Goal: Transaction & Acquisition: Purchase product/service

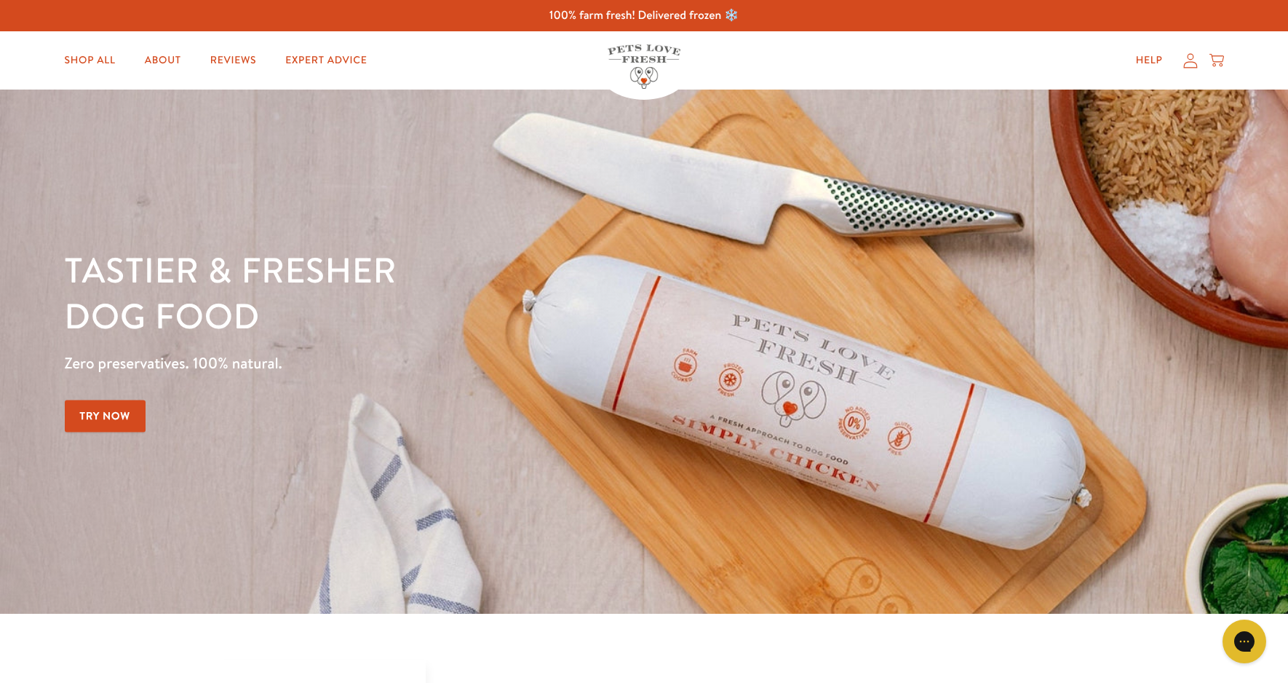
click at [1191, 59] on icon at bounding box center [1190, 60] width 14 height 15
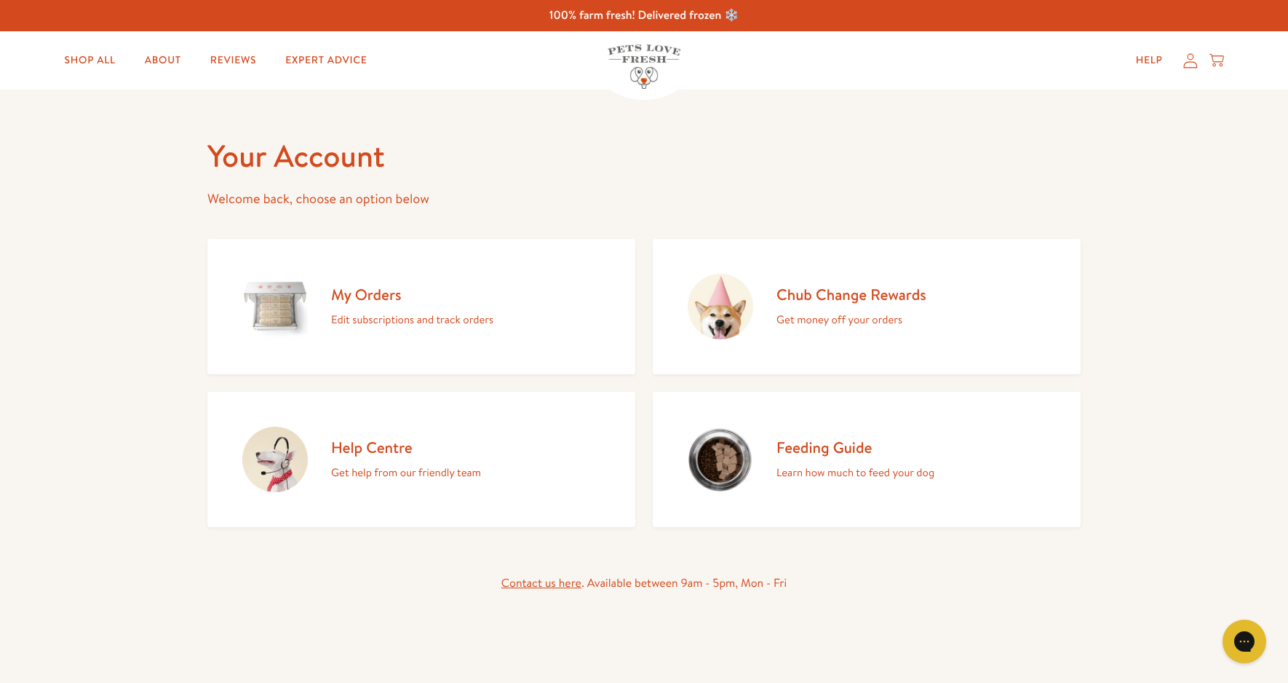
click at [383, 296] on h2 "My Orders" at bounding box center [412, 295] width 162 height 20
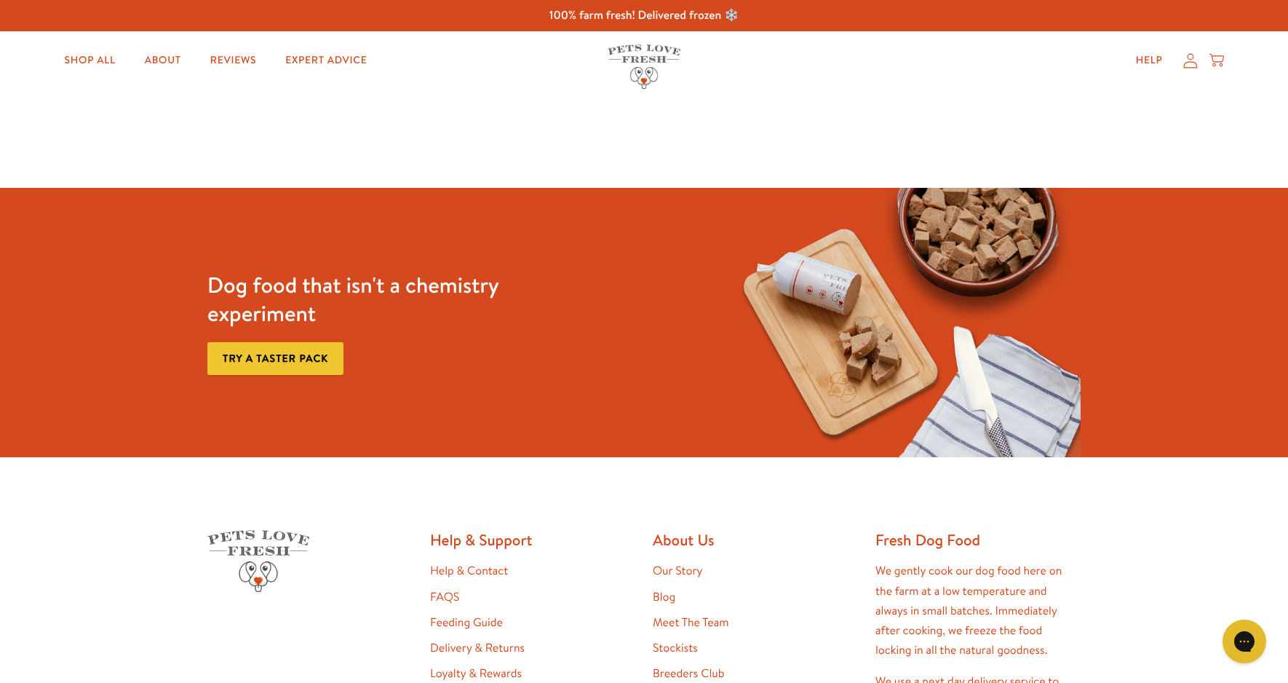
click at [1190, 60] on icon at bounding box center [1190, 60] width 14 height 15
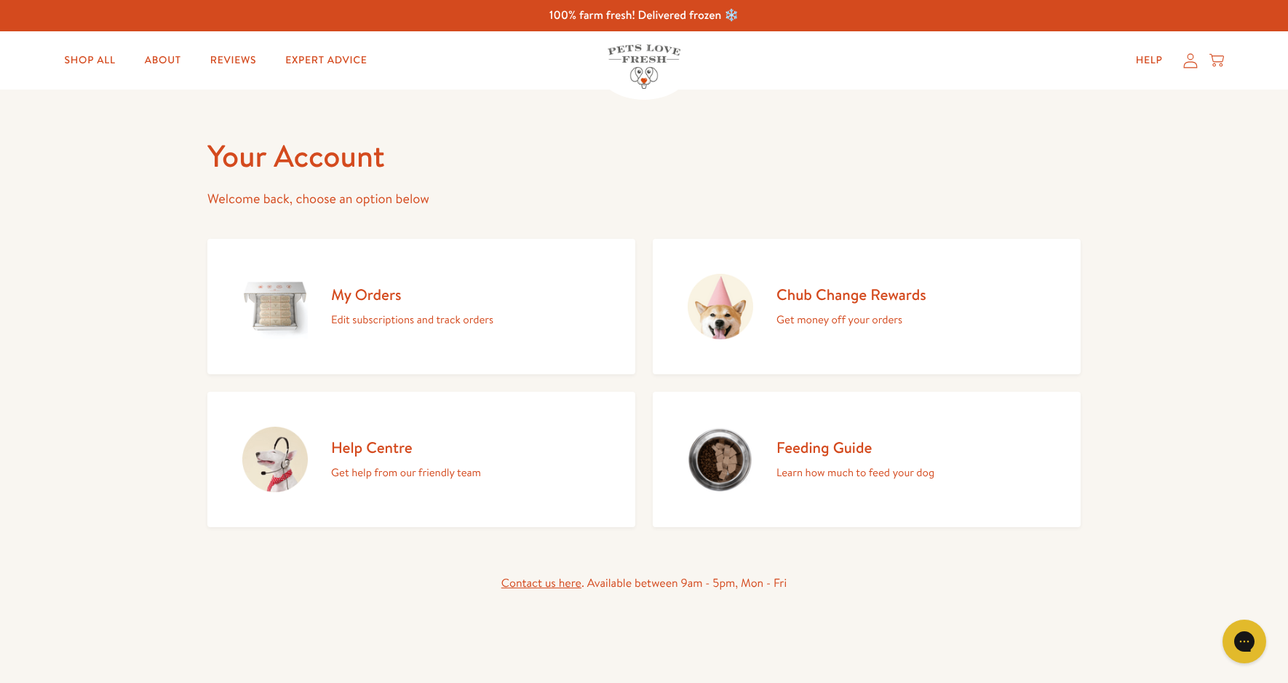
click at [454, 311] on p "Edit subscriptions and track orders" at bounding box center [412, 319] width 162 height 19
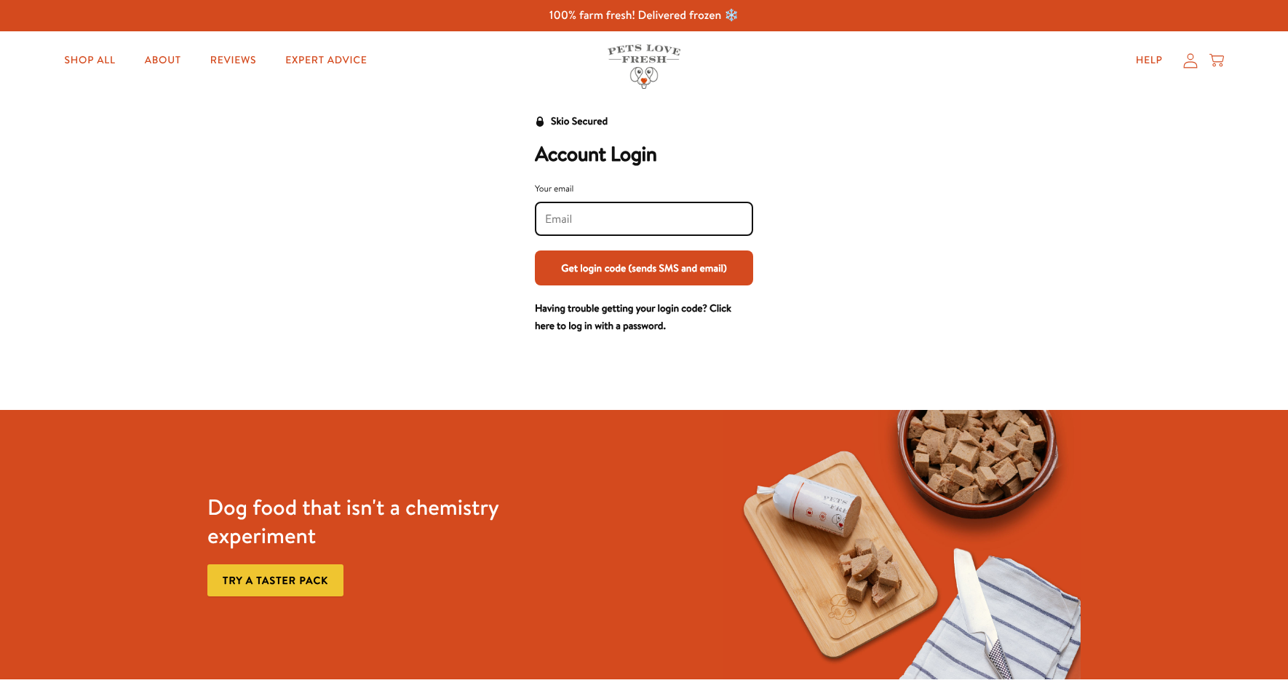
click at [643, 207] on div at bounding box center [644, 219] width 218 height 34
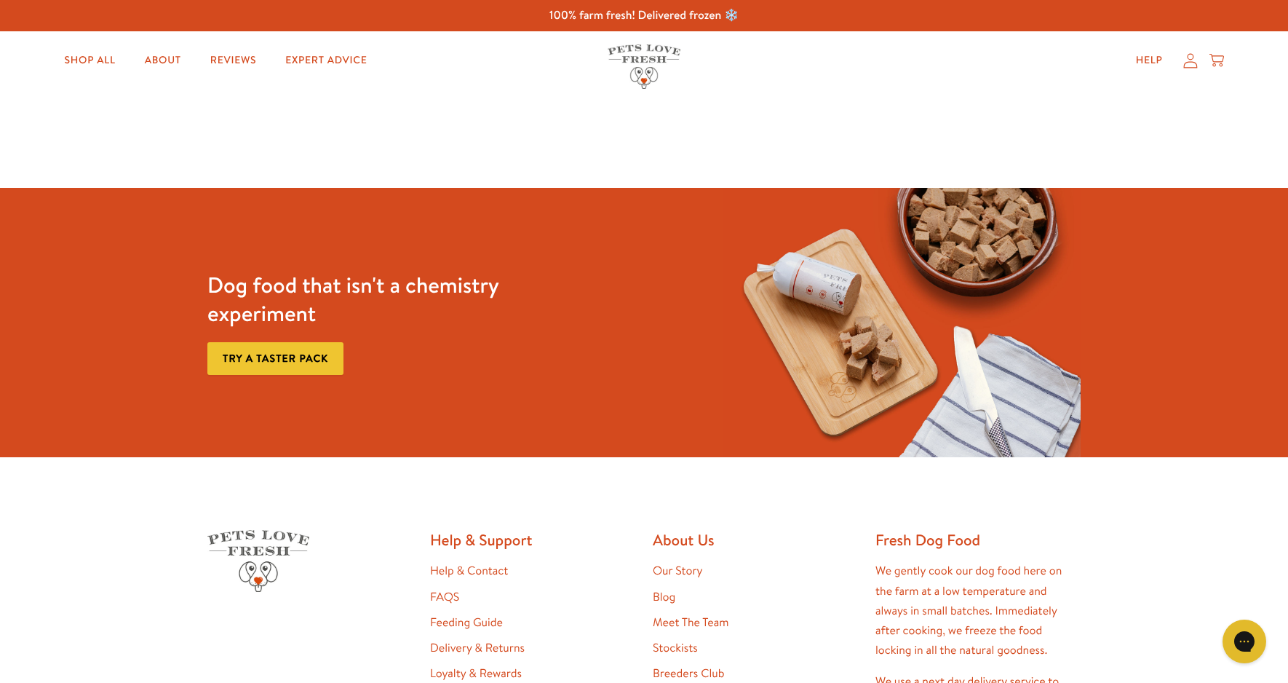
click at [1188, 60] on icon at bounding box center [1190, 60] width 15 height 15
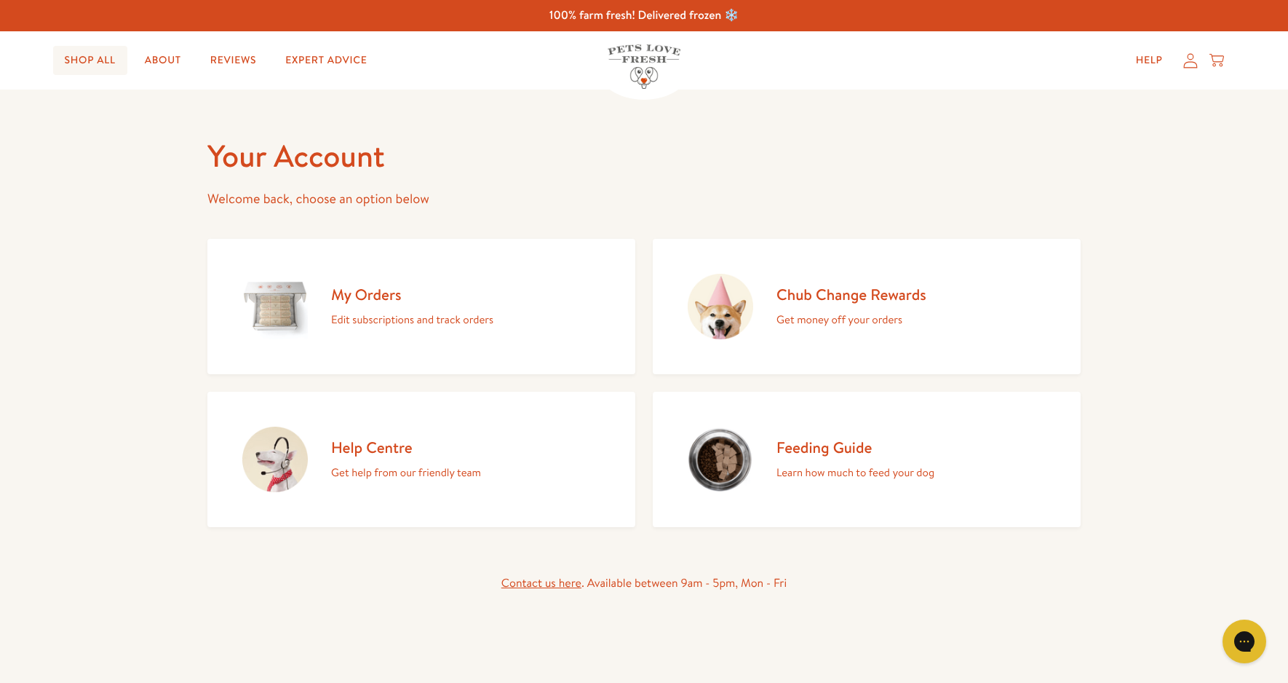
click at [92, 60] on link "Shop All" at bounding box center [90, 60] width 74 height 29
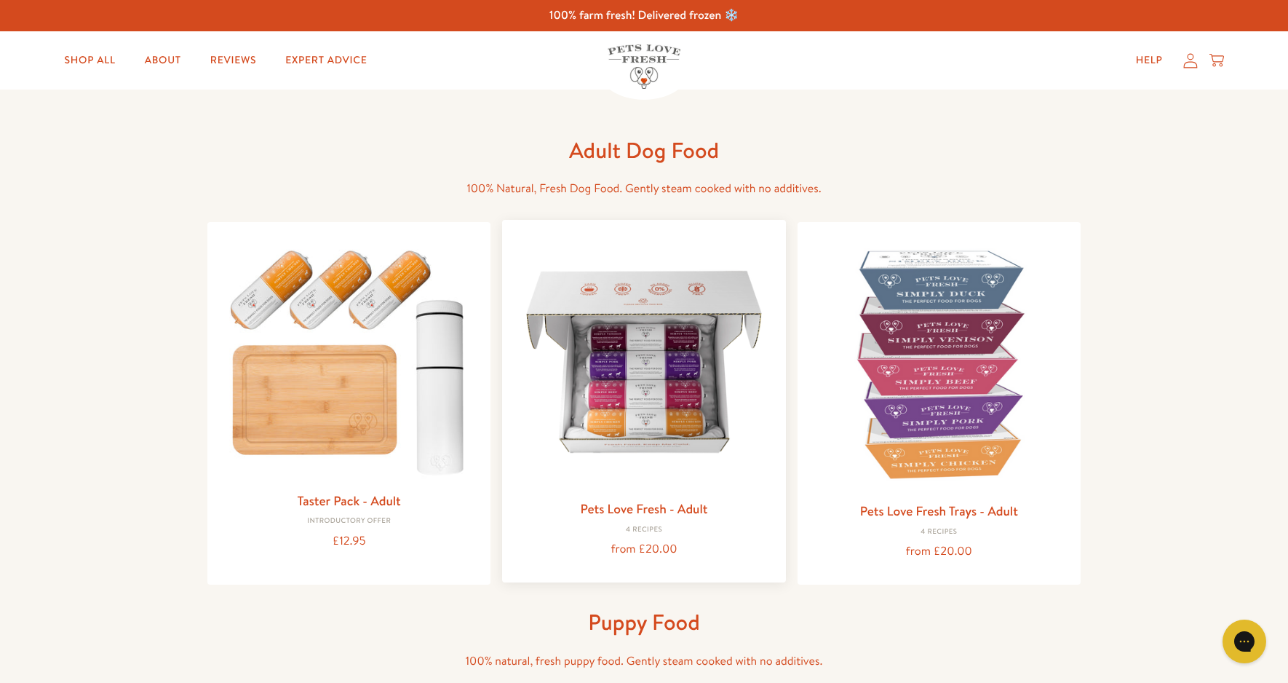
click at [654, 366] on img at bounding box center [644, 361] width 260 height 260
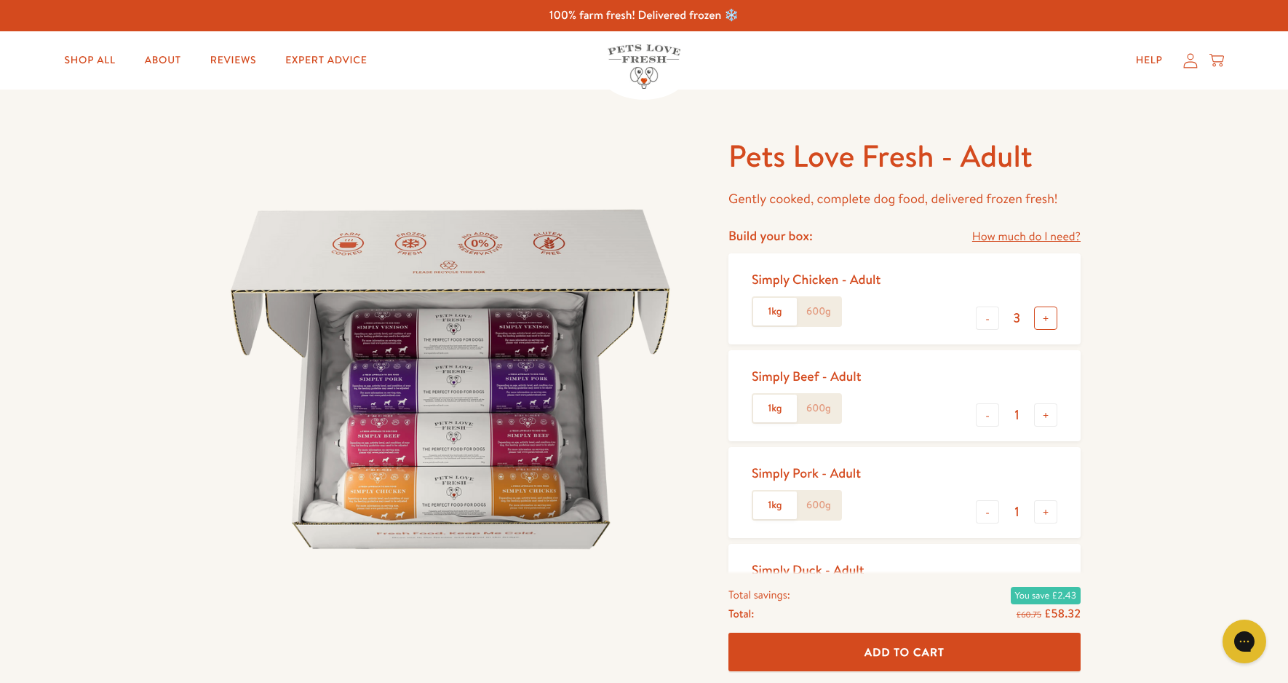
click at [1047, 312] on button "+" at bounding box center [1045, 317] width 23 height 23
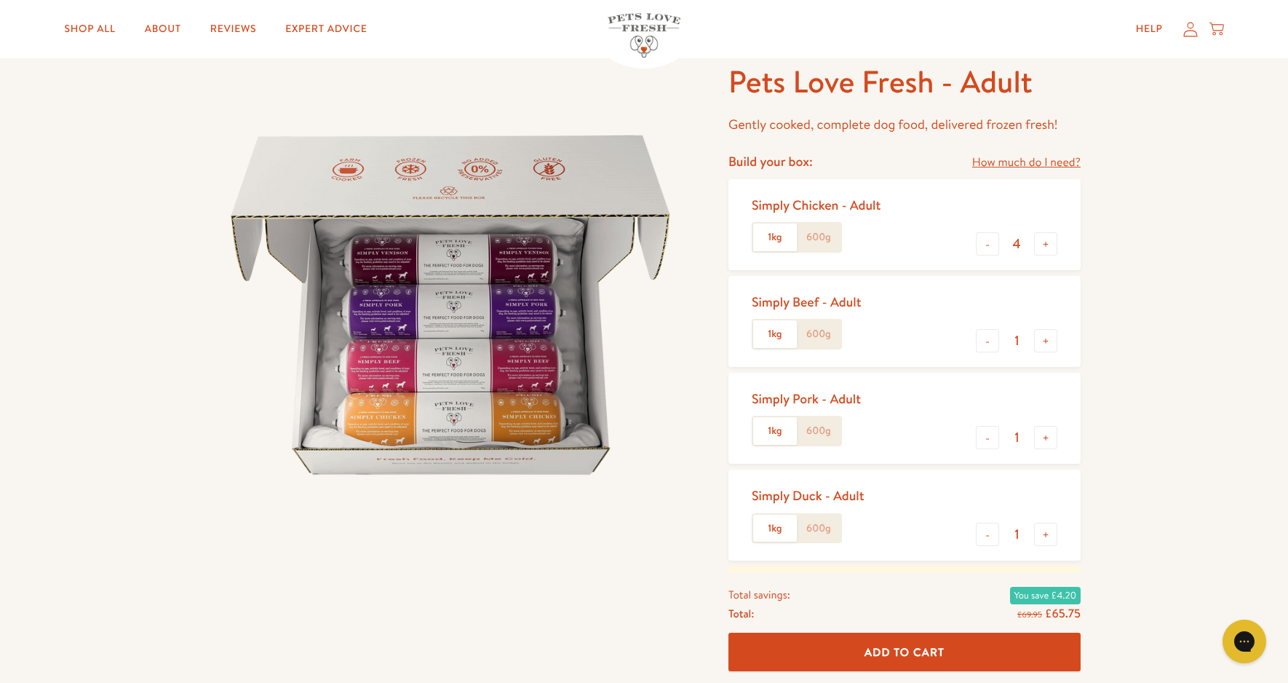
scroll to position [73, 0]
click at [1044, 163] on link "How much do I need?" at bounding box center [1026, 164] width 108 height 20
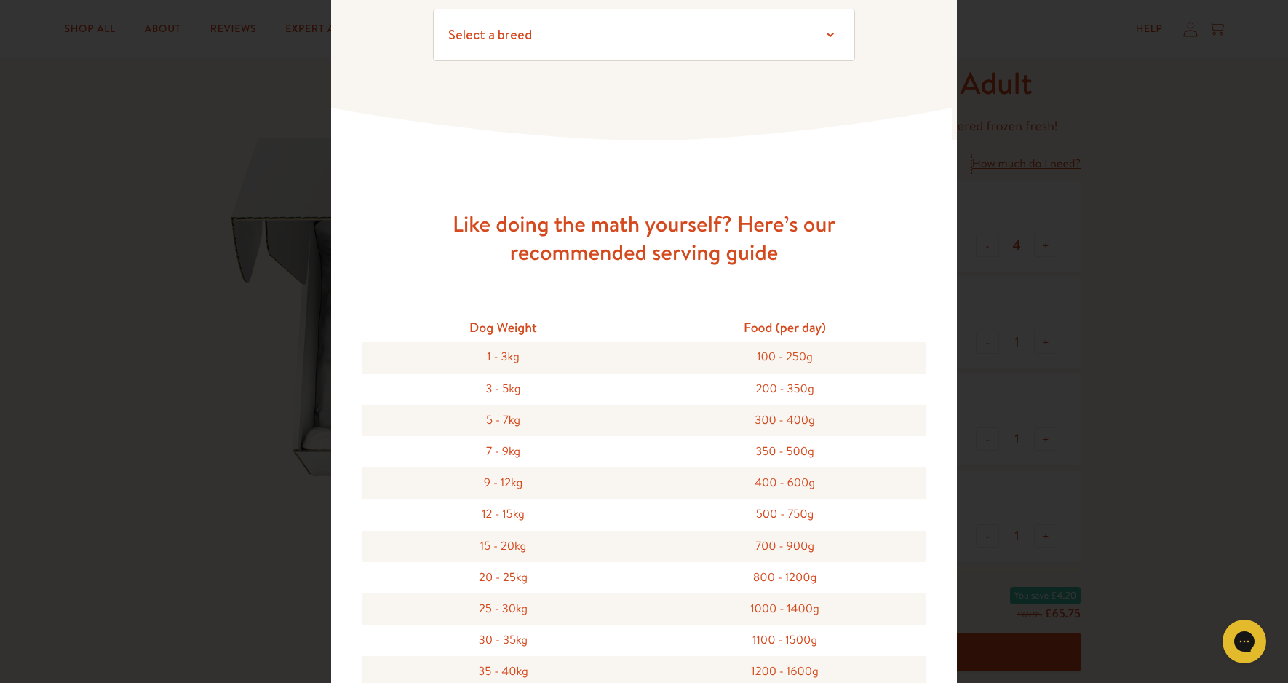
scroll to position [0, 0]
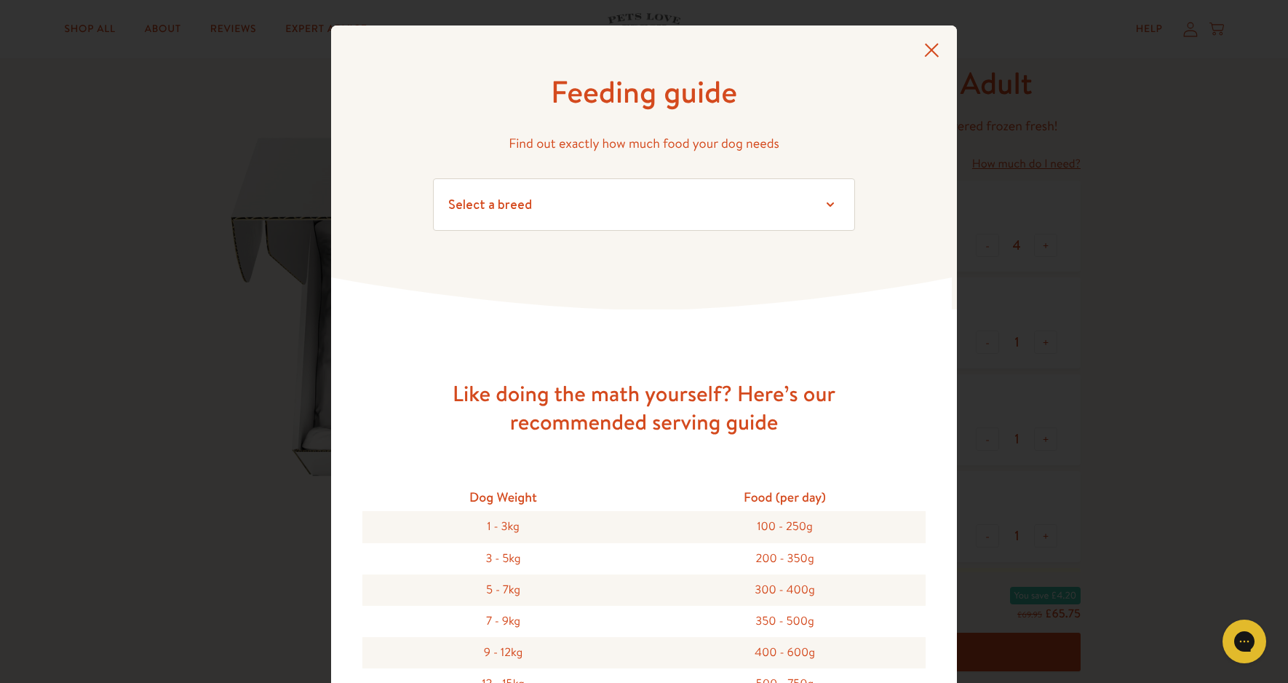
click at [924, 47] on icon at bounding box center [931, 50] width 15 height 15
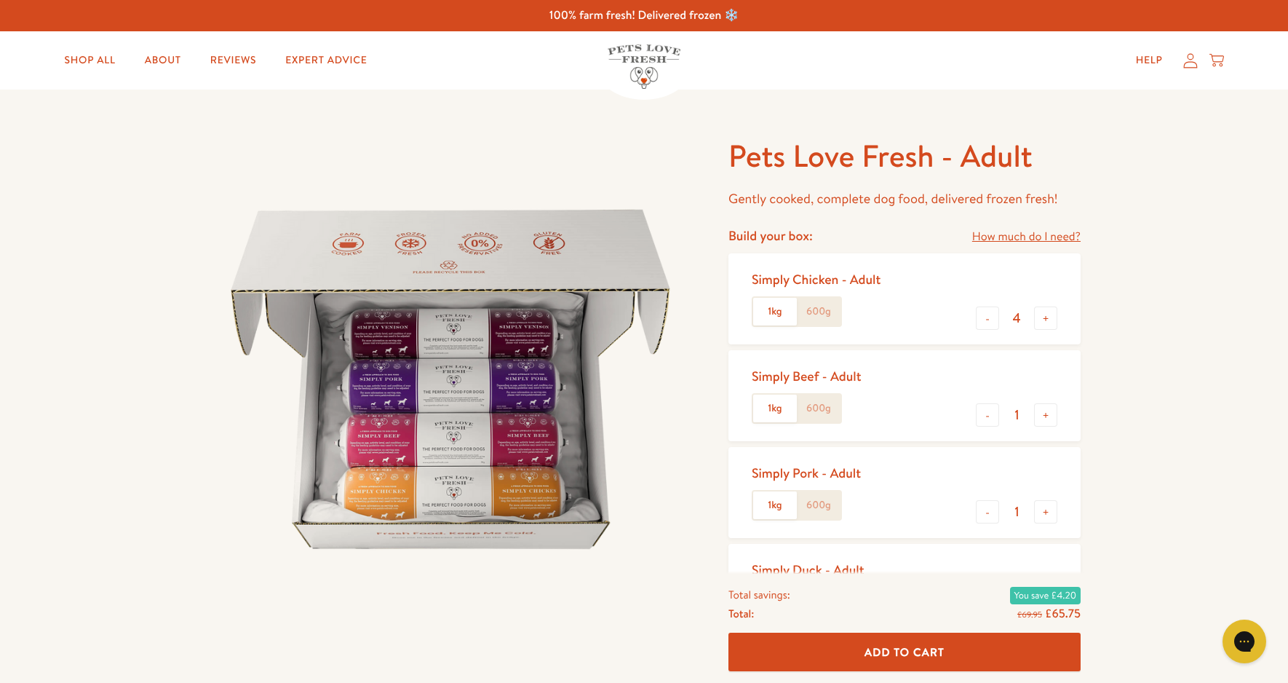
click at [1042, 234] on link "How much do I need?" at bounding box center [1026, 237] width 108 height 20
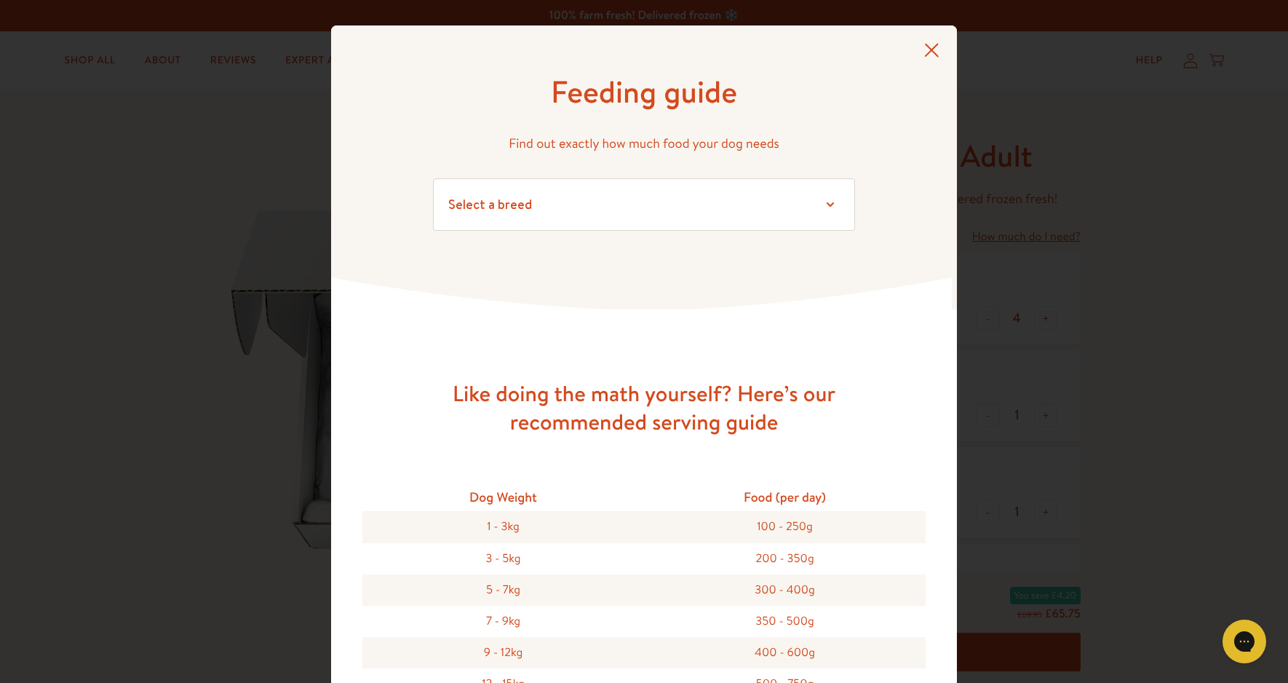
click at [924, 50] on icon at bounding box center [931, 50] width 15 height 15
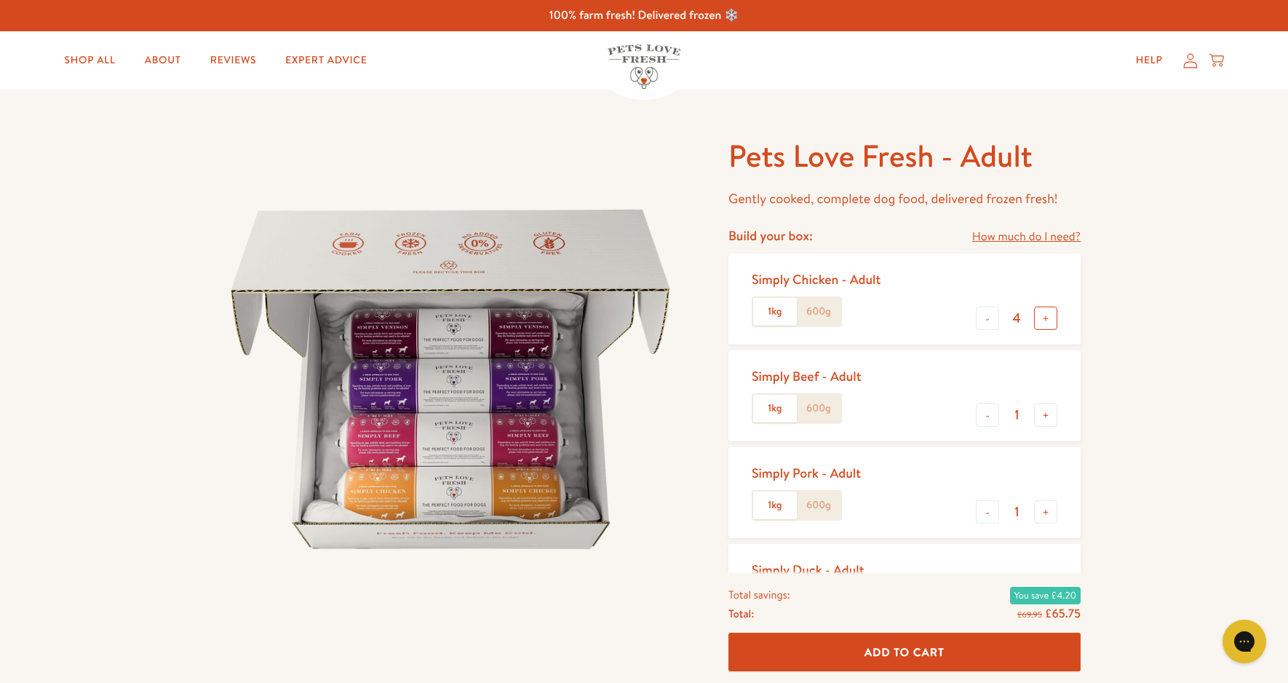
click at [1050, 313] on button "+" at bounding box center [1045, 317] width 23 height 23
click at [1051, 314] on button "+" at bounding box center [1045, 317] width 23 height 23
click at [1052, 314] on button "+" at bounding box center [1045, 317] width 23 height 23
type input "8"
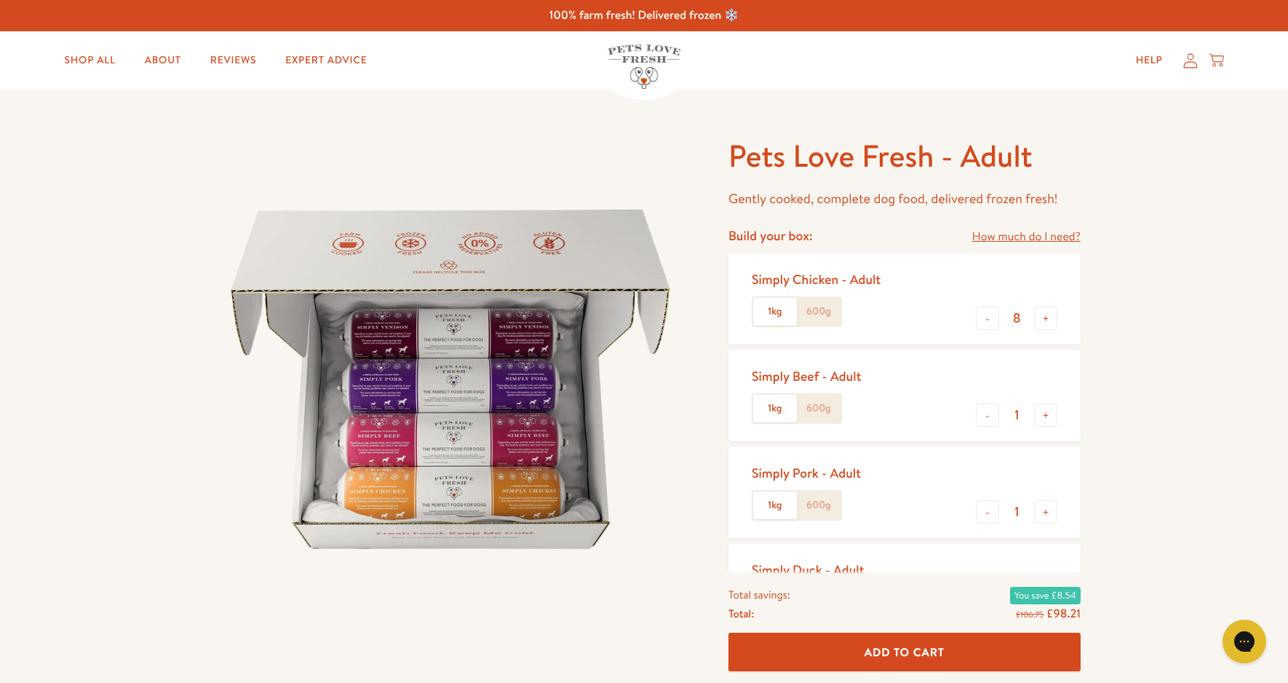
click at [901, 646] on span "Add To Cart" at bounding box center [905, 651] width 80 height 15
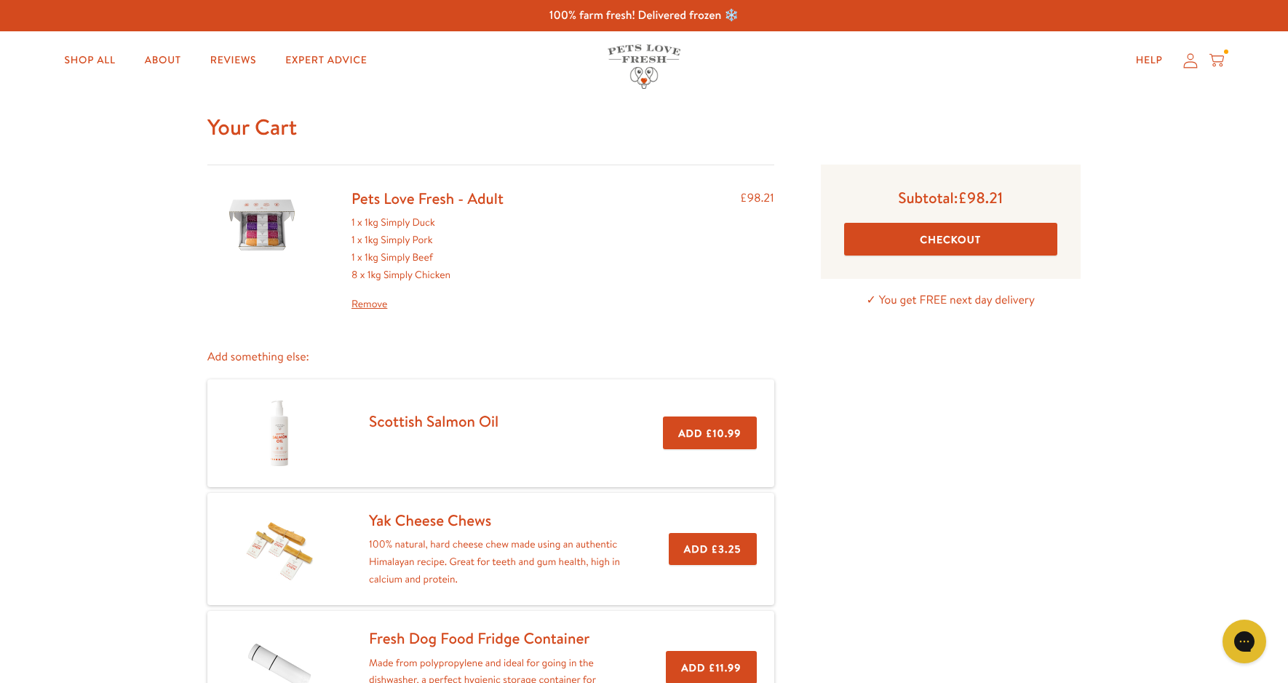
click at [381, 303] on link "Remove" at bounding box center [428, 303] width 152 height 17
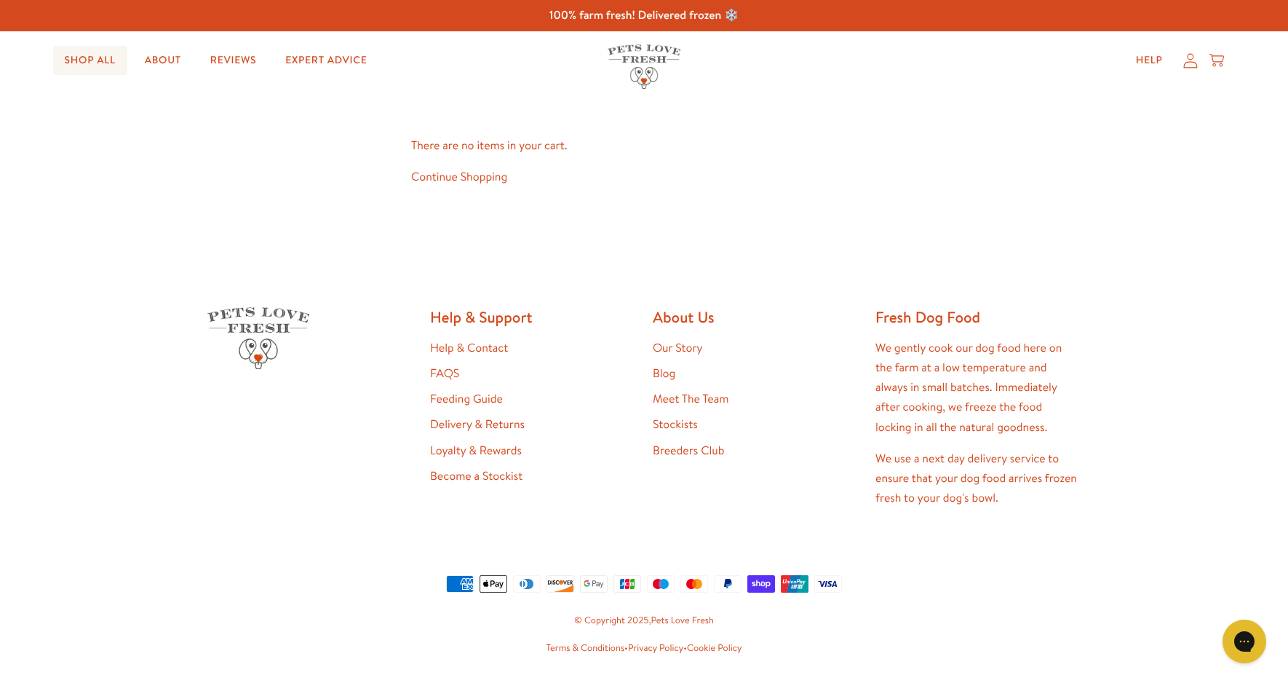
click at [88, 58] on link "Shop All" at bounding box center [90, 60] width 74 height 29
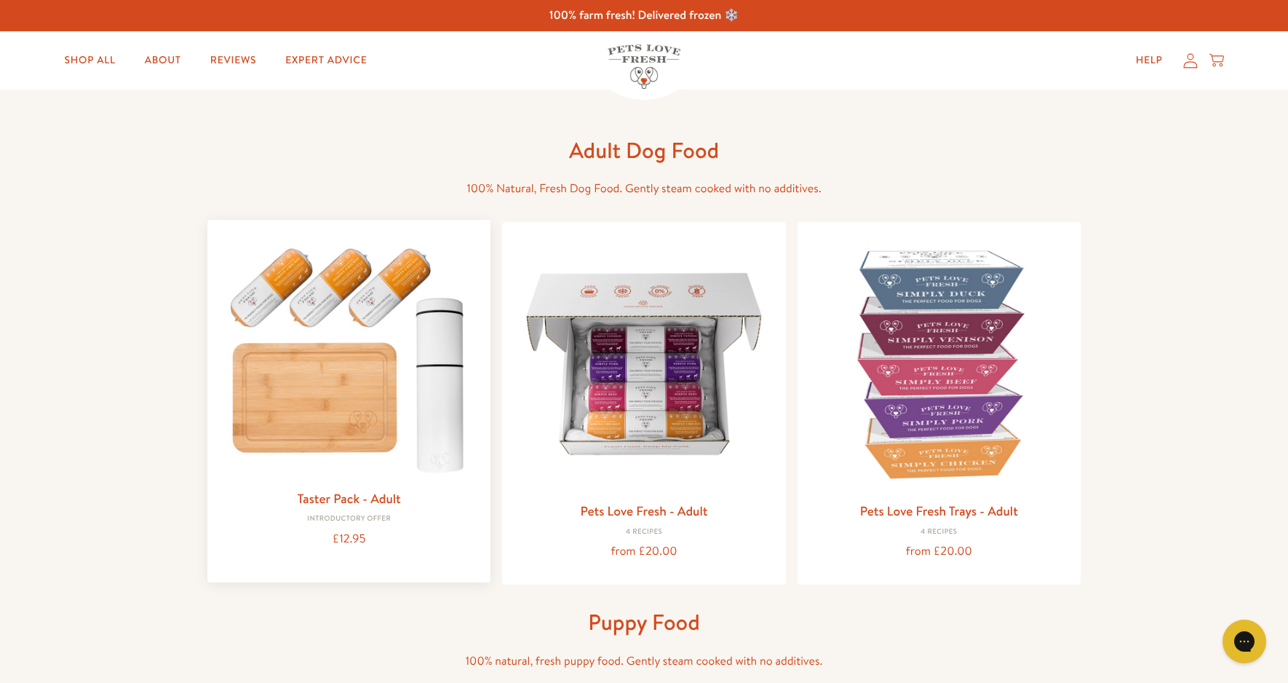
click at [369, 387] on img at bounding box center [349, 356] width 260 height 250
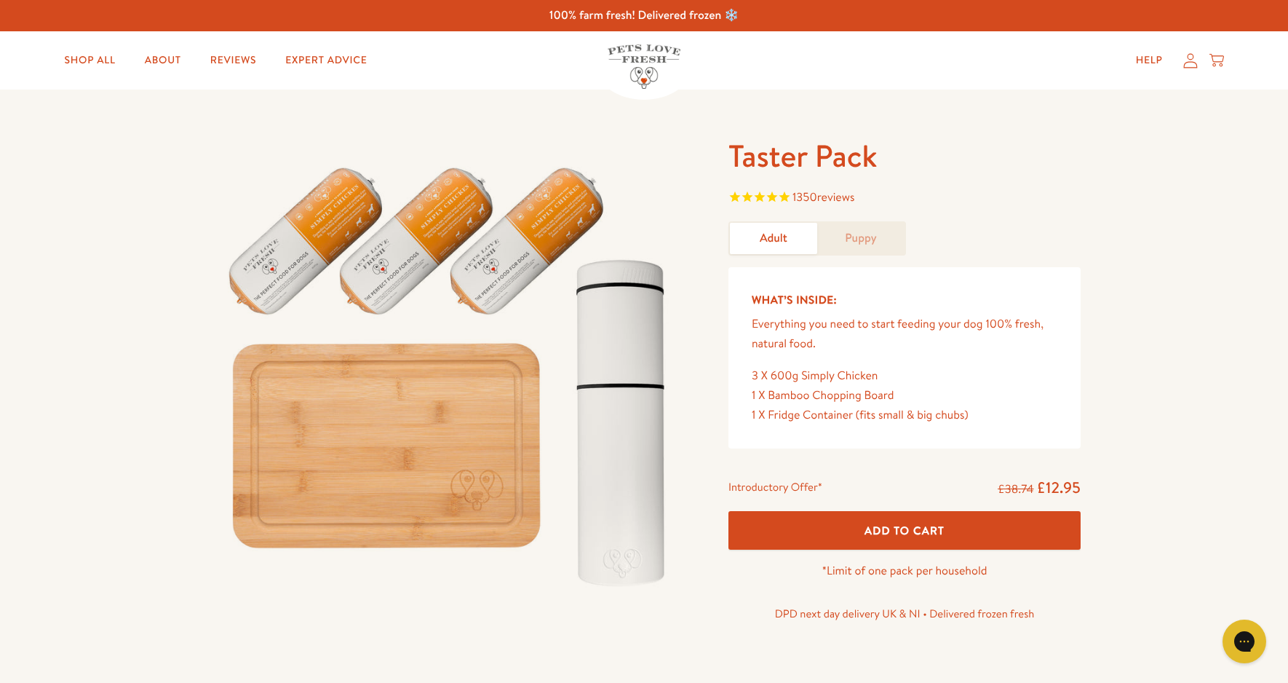
click at [928, 527] on span "Add To Cart" at bounding box center [905, 530] width 80 height 15
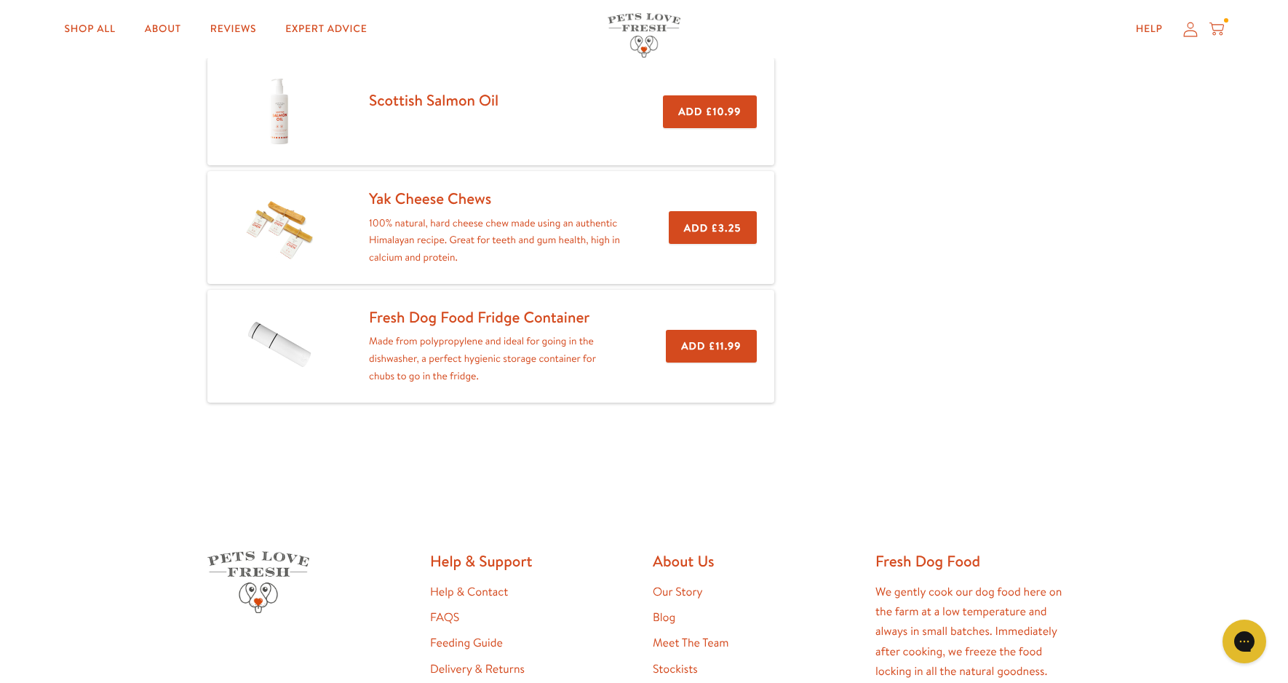
scroll to position [291, 0]
click at [704, 223] on button "Add £3.25" at bounding box center [713, 226] width 88 height 33
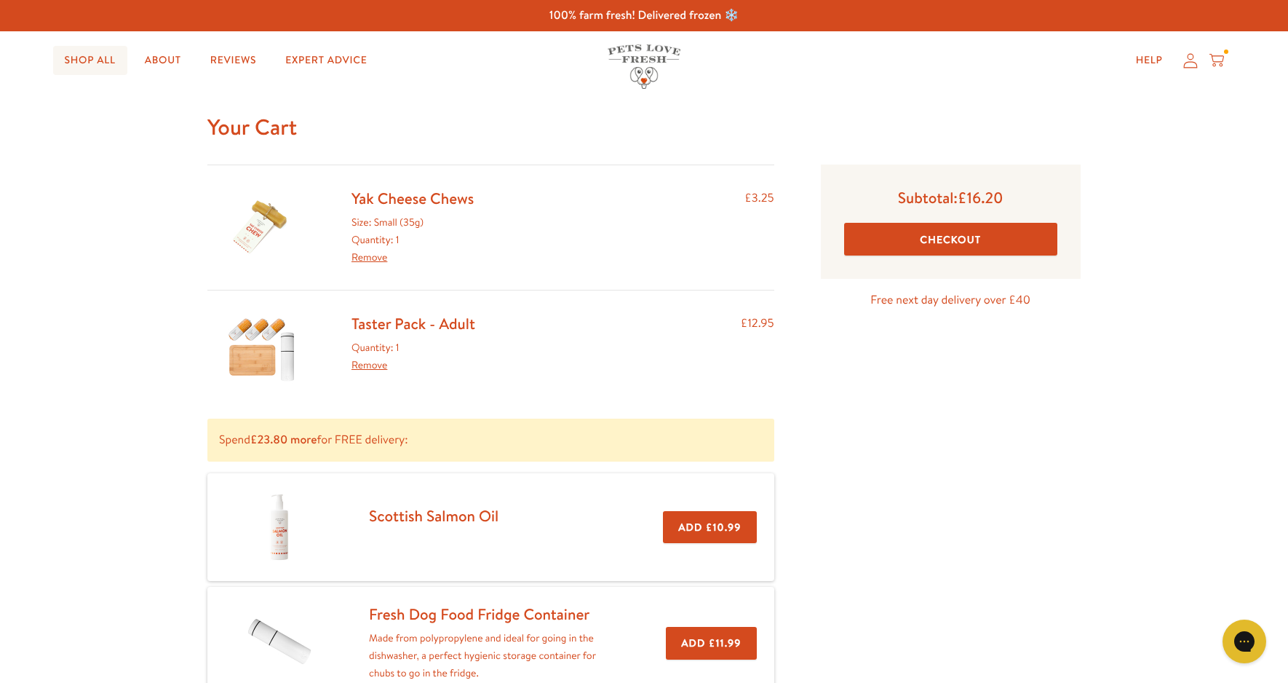
click at [100, 55] on link "Shop All" at bounding box center [90, 60] width 74 height 29
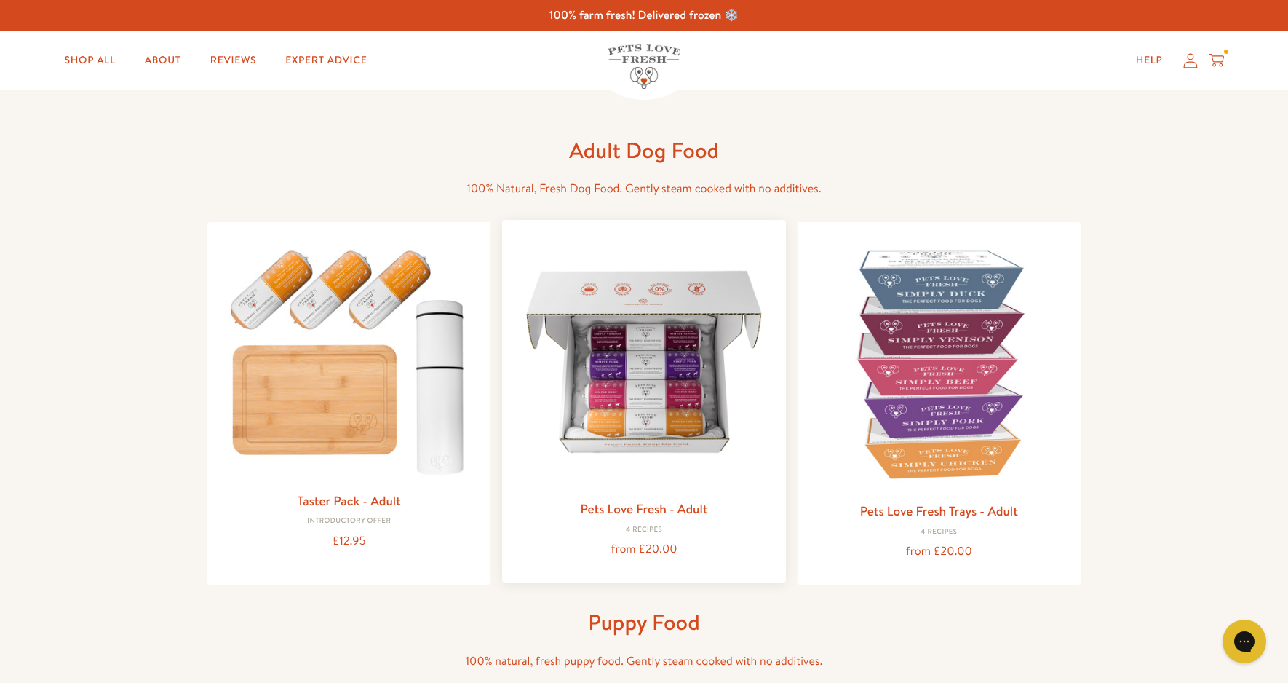
click at [641, 416] on img at bounding box center [644, 361] width 260 height 260
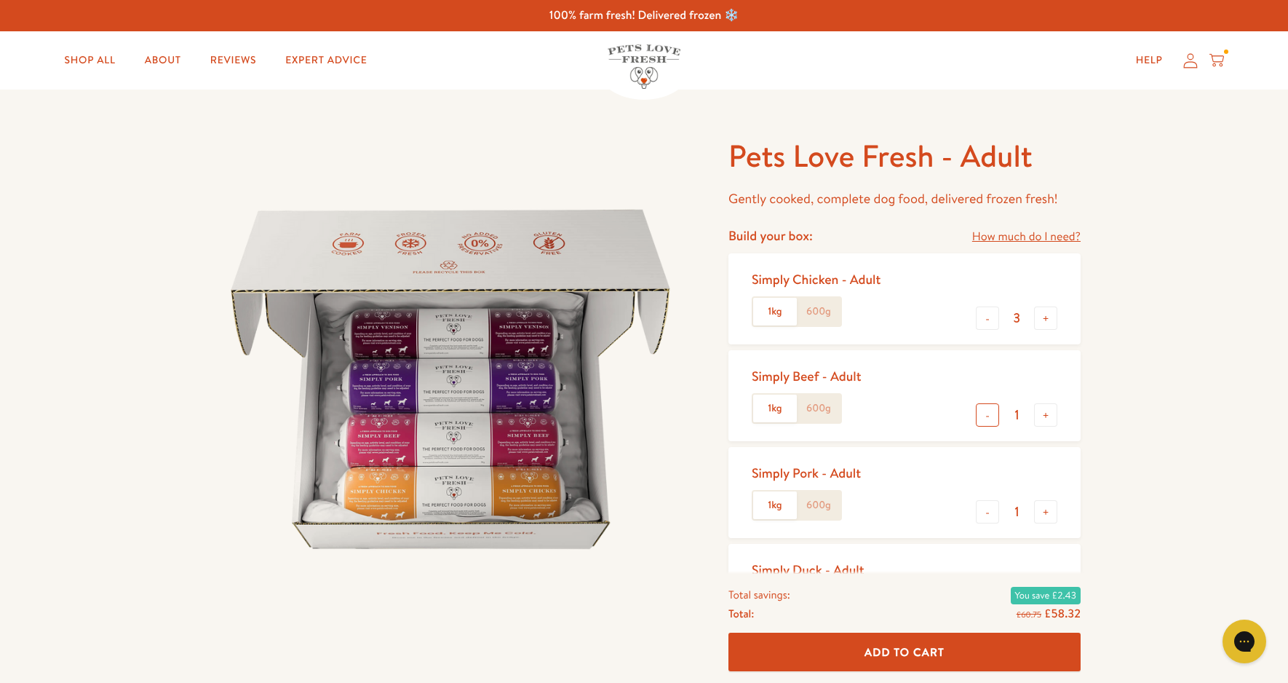
click at [991, 413] on button "-" at bounding box center [987, 414] width 23 height 23
type input "0"
click at [983, 512] on button "-" at bounding box center [987, 511] width 23 height 23
type input "0"
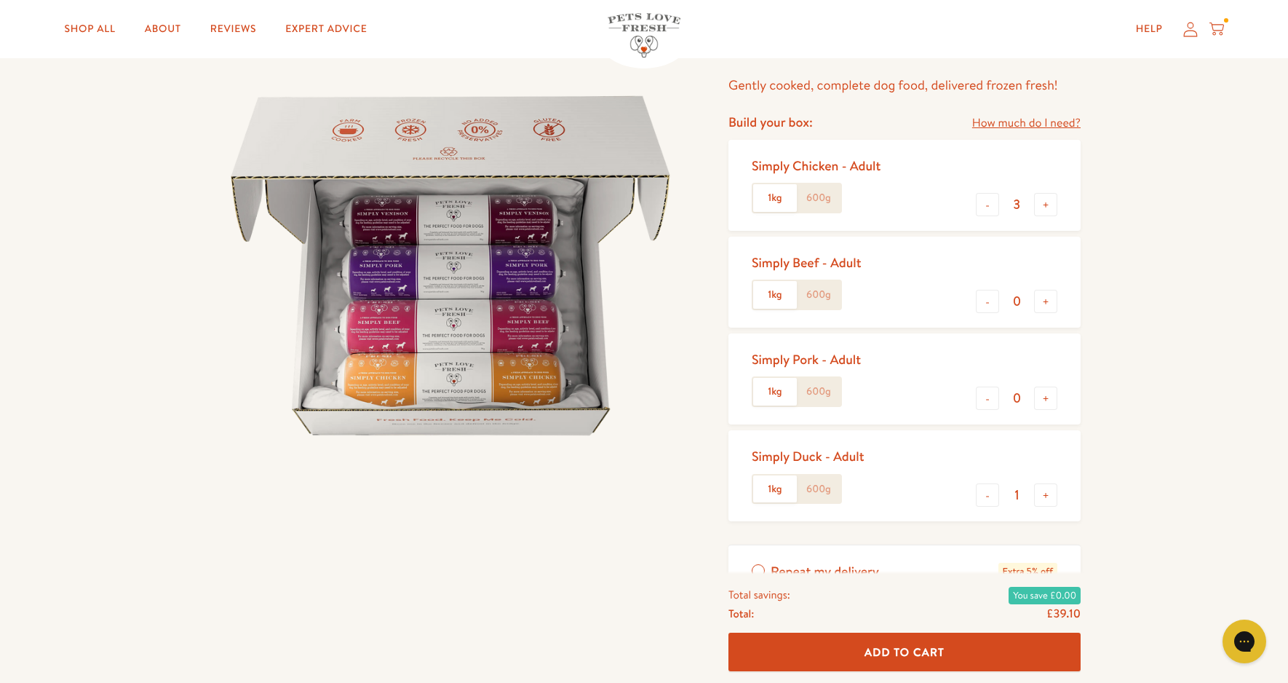
scroll to position [218, 0]
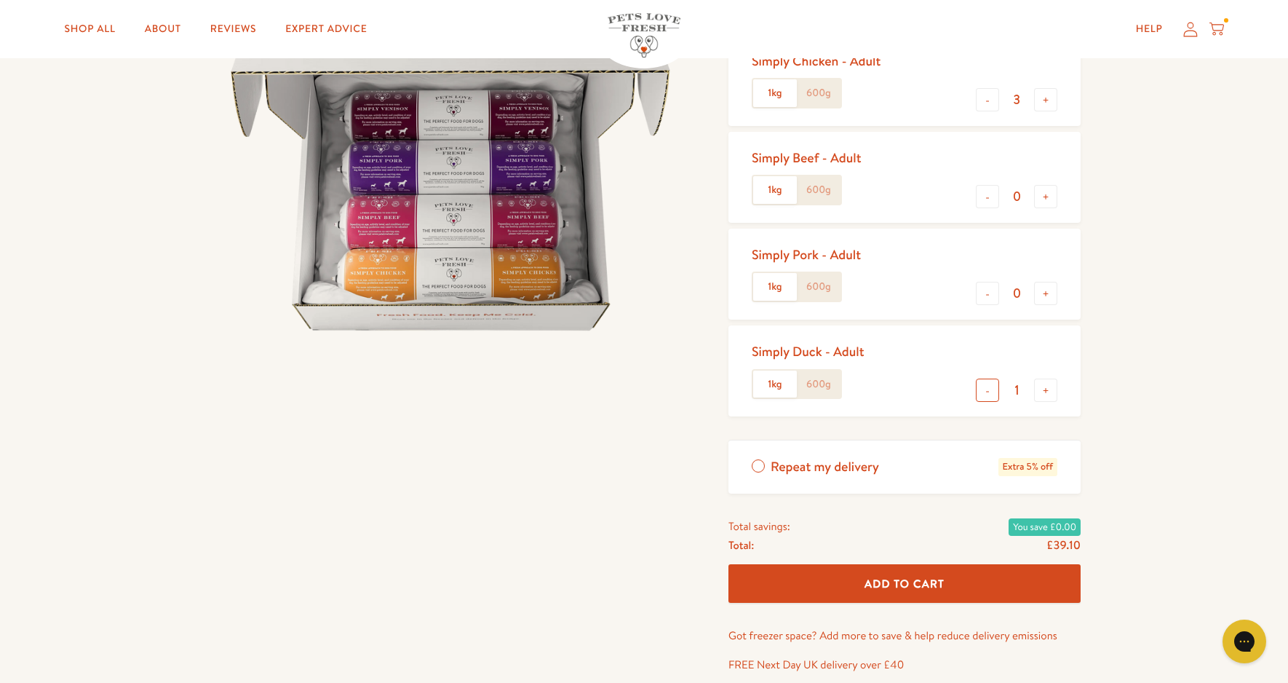
click at [984, 384] on button "-" at bounding box center [987, 389] width 23 height 23
type input "0"
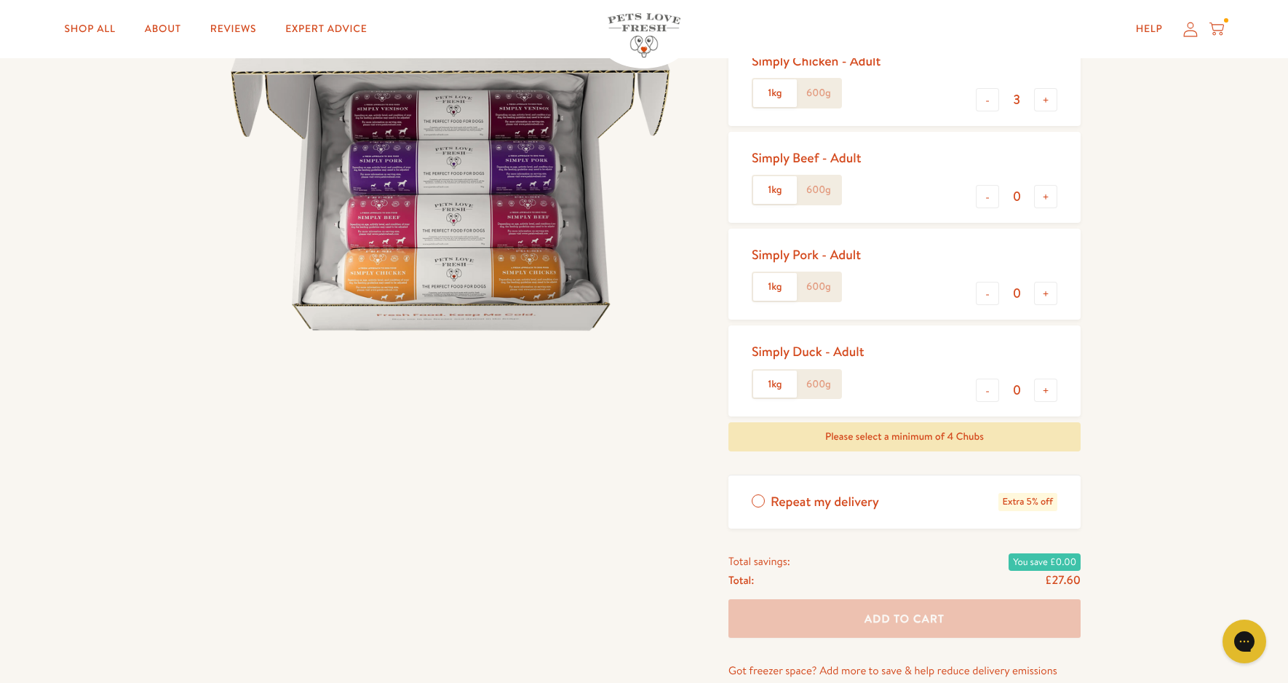
scroll to position [0, 0]
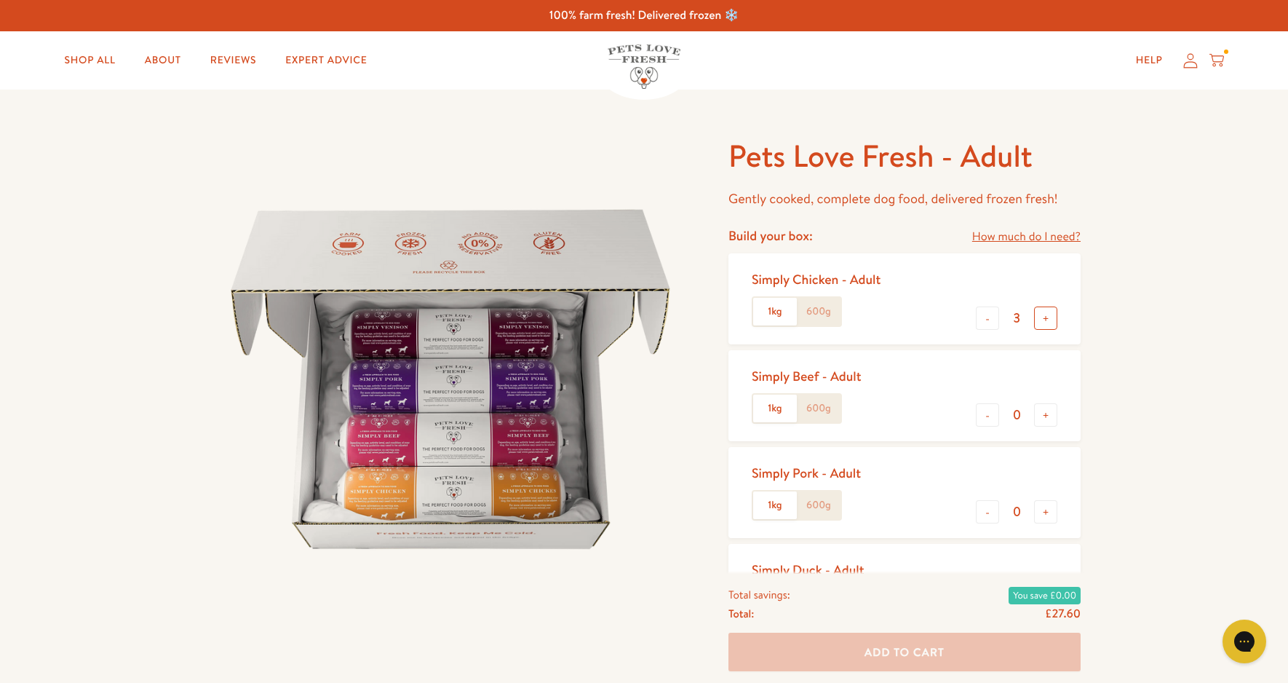
click at [1053, 312] on button "+" at bounding box center [1045, 317] width 23 height 23
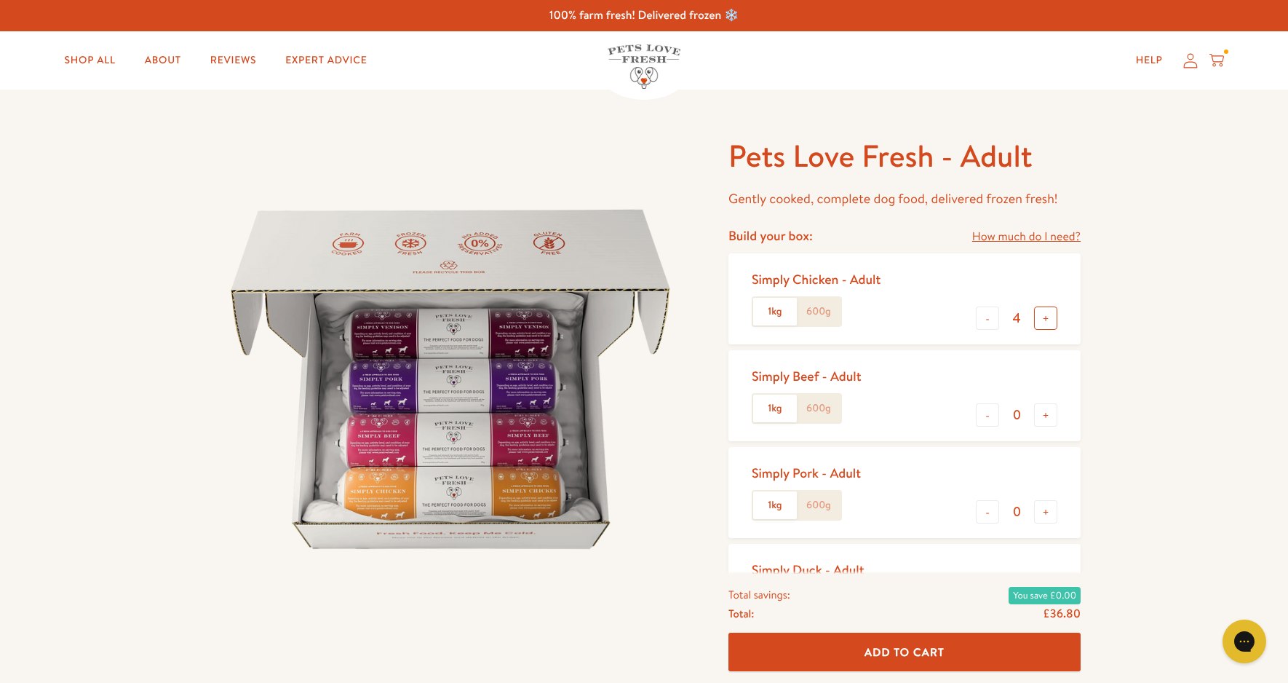
click at [1053, 315] on button "+" at bounding box center [1045, 317] width 23 height 23
click at [1050, 311] on button "+" at bounding box center [1045, 317] width 23 height 23
type input "6"
click at [891, 648] on span "Add To Cart" at bounding box center [905, 651] width 80 height 15
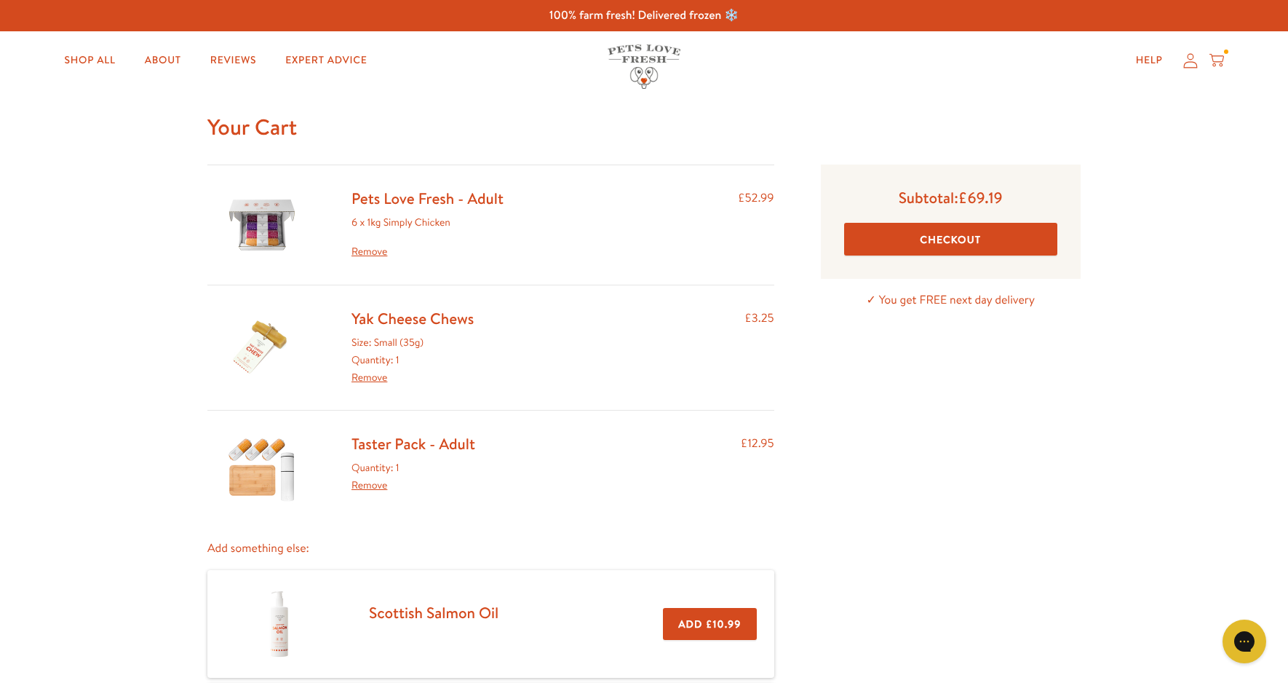
click at [373, 375] on link "Remove" at bounding box center [370, 377] width 36 height 15
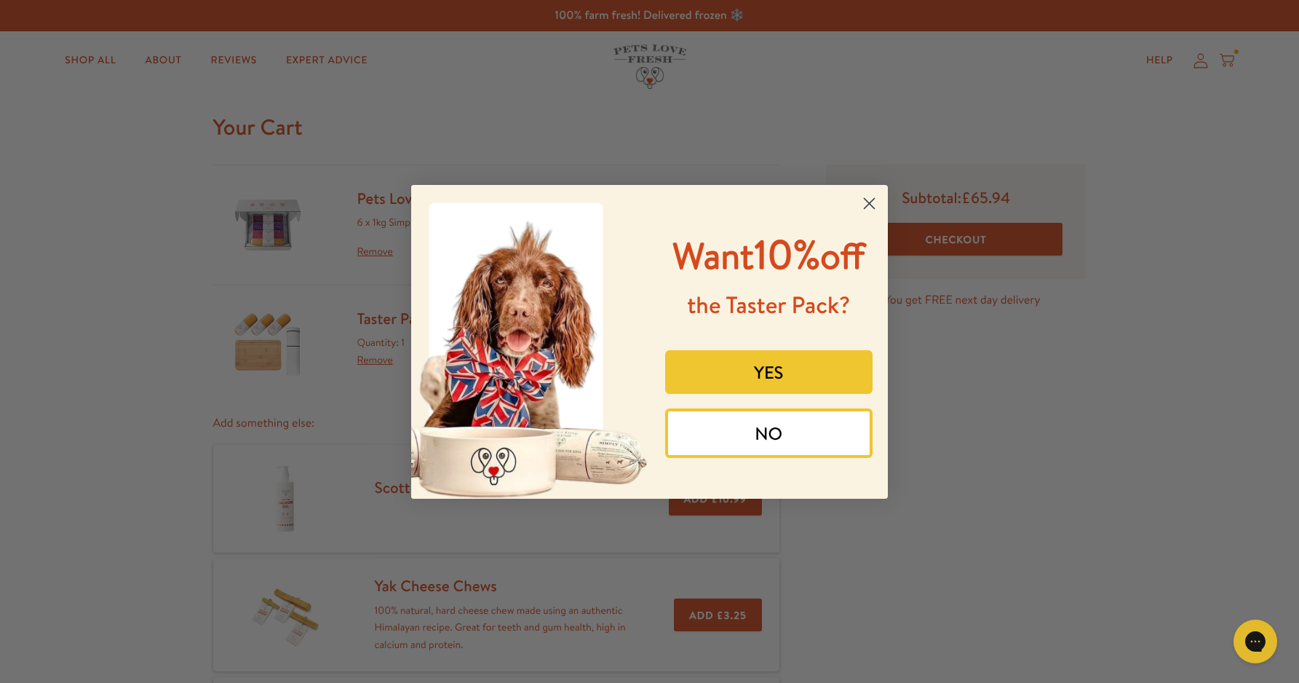
drag, startPoint x: 870, startPoint y: 195, endPoint x: 873, endPoint y: 210, distance: 14.8
click at [870, 194] on circle "Close dialog" at bounding box center [869, 203] width 24 height 24
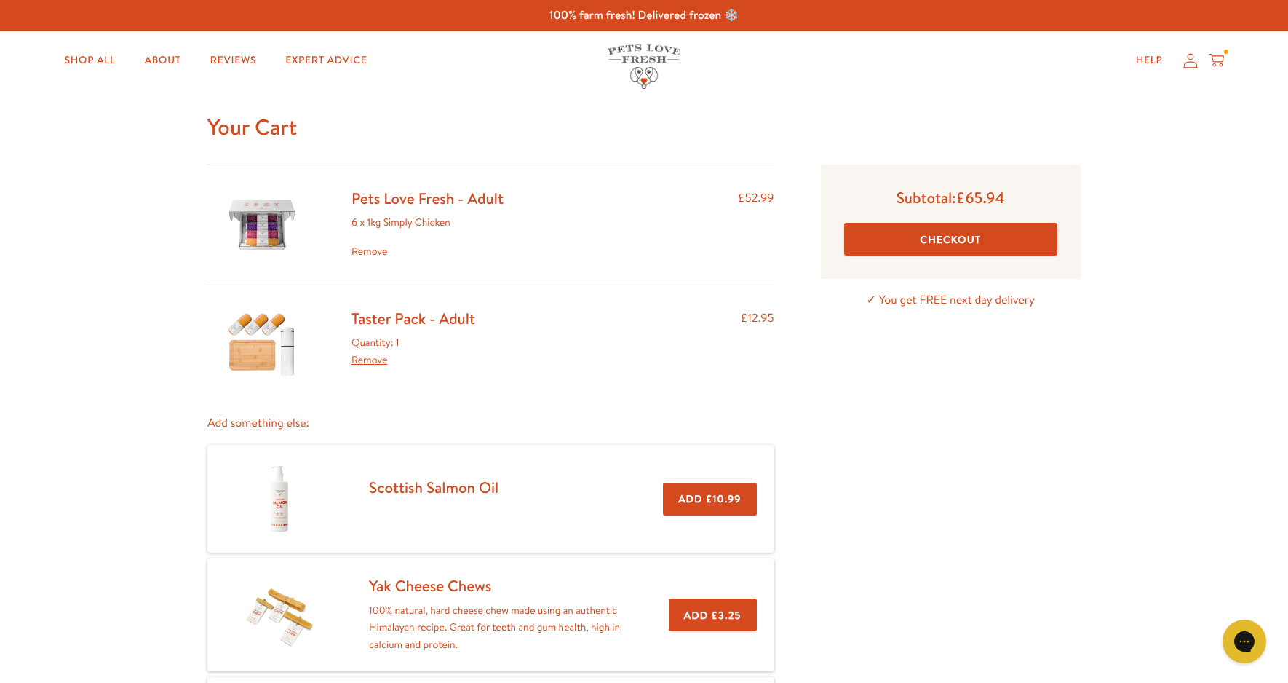
click at [403, 196] on link "Pets Love Fresh - Adult" at bounding box center [428, 198] width 152 height 21
